Goal: Information Seeking & Learning: Learn about a topic

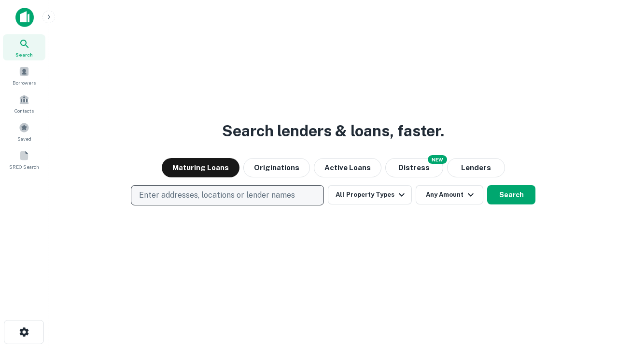
click at [227, 195] on p "Enter addresses, locations or lender names" at bounding box center [217, 195] width 156 height 12
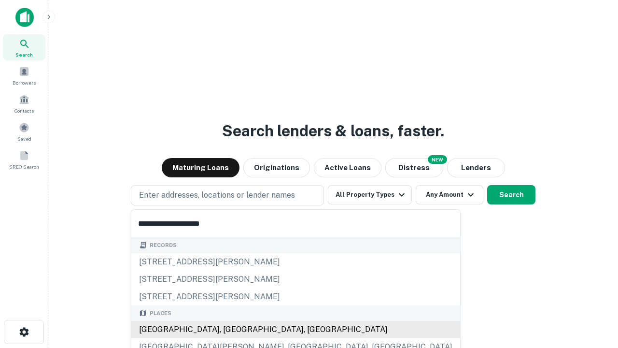
click at [231, 329] on div "[GEOGRAPHIC_DATA], [GEOGRAPHIC_DATA], [GEOGRAPHIC_DATA]" at bounding box center [295, 329] width 329 height 17
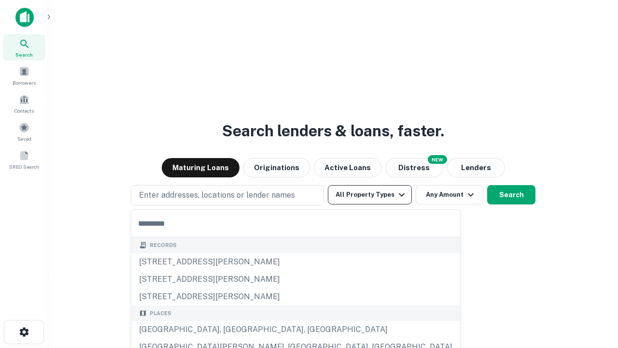
click at [370, 195] on button "All Property Types" at bounding box center [370, 194] width 84 height 19
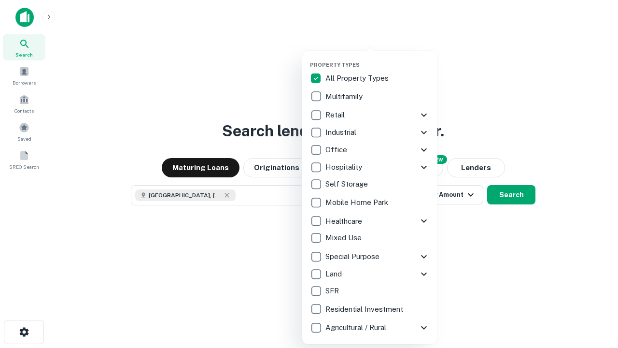
click at [378, 58] on button "button" at bounding box center [377, 58] width 135 height 0
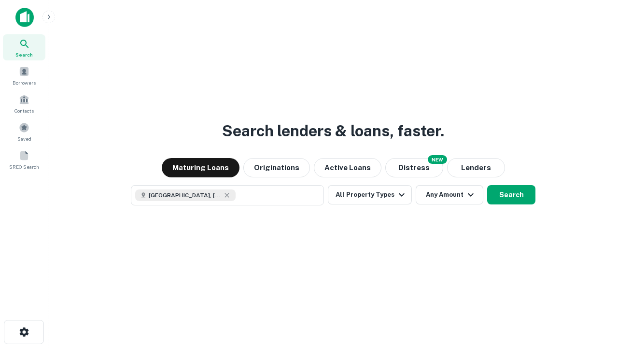
scroll to position [15, 0]
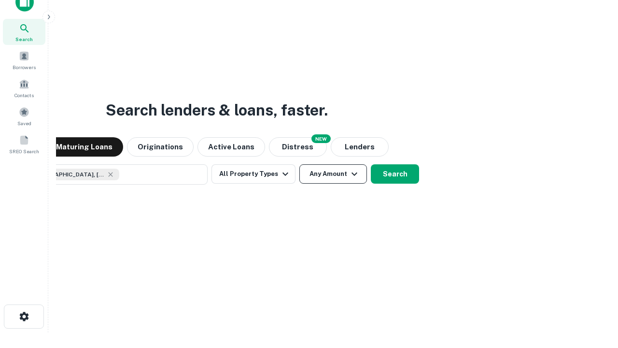
click at [299, 164] on button "Any Amount" at bounding box center [333, 173] width 68 height 19
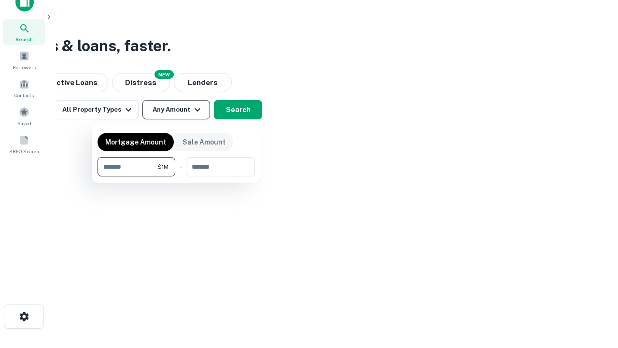
type input "*******"
click at [176, 176] on button "button" at bounding box center [176, 176] width 157 height 0
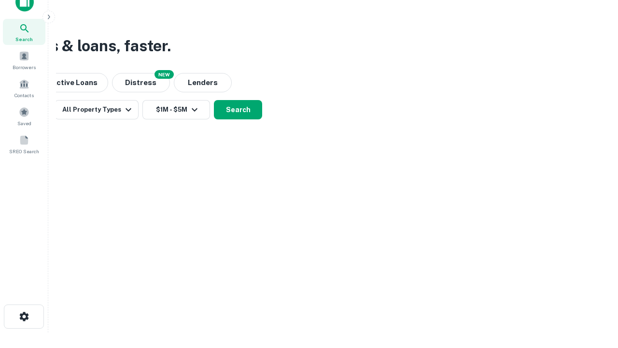
scroll to position [15, 0]
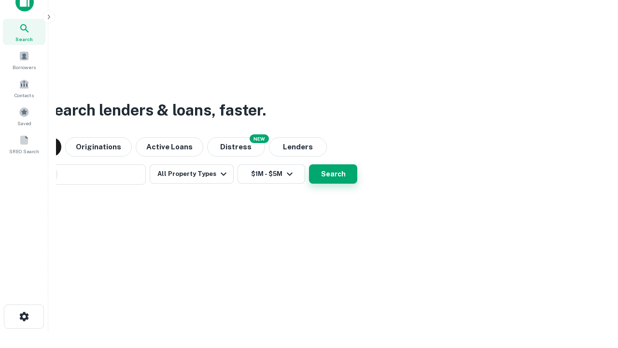
click at [309, 164] on button "Search" at bounding box center [333, 173] width 48 height 19
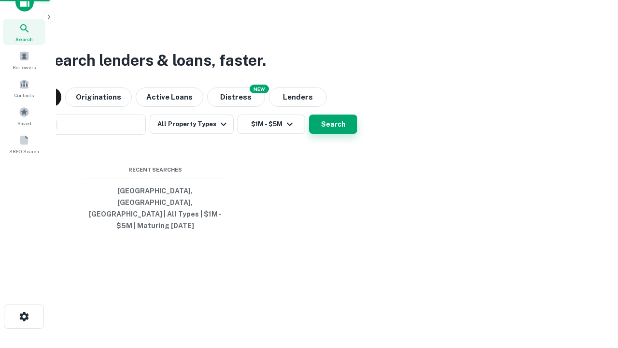
scroll to position [31, 273]
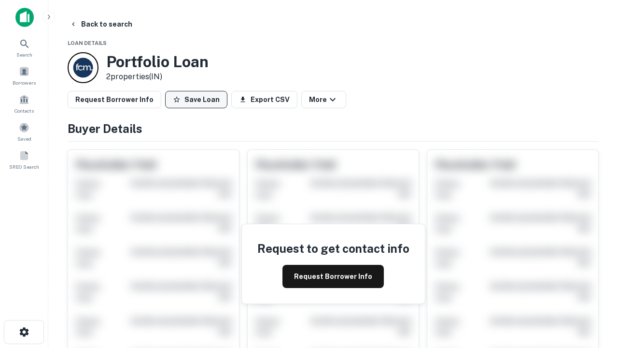
click at [196, 99] on button "Save Loan" at bounding box center [196, 99] width 62 height 17
click at [198, 99] on button "Save Loan" at bounding box center [196, 99] width 62 height 17
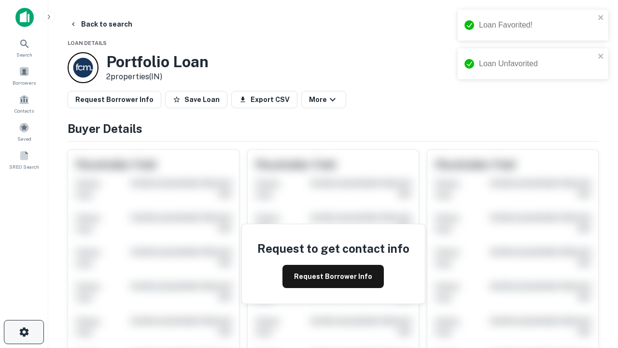
click at [24, 332] on icon "button" at bounding box center [24, 332] width 12 height 12
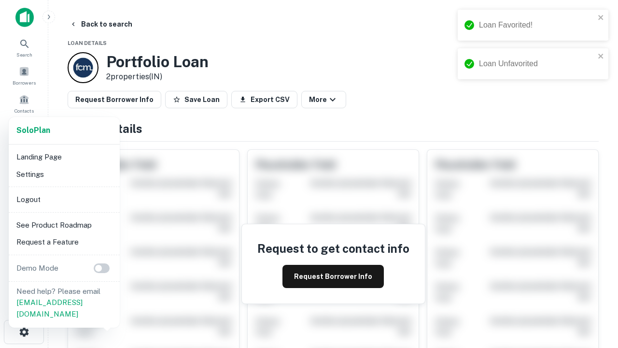
click at [64, 199] on li "Logout" at bounding box center [64, 199] width 103 height 17
